Goal: Navigation & Orientation: Go to known website

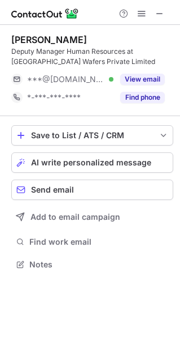
scroll to position [256, 180]
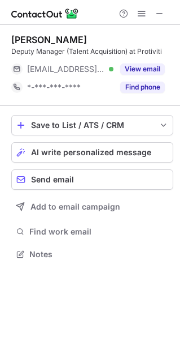
scroll to position [6, 6]
